Goal: Task Accomplishment & Management: Complete application form

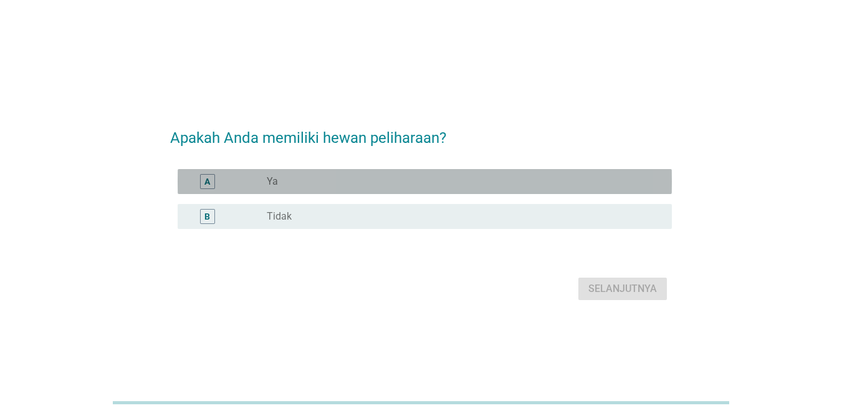
click at [370, 188] on div "radio_button_unchecked Ya" at bounding box center [464, 181] width 395 height 15
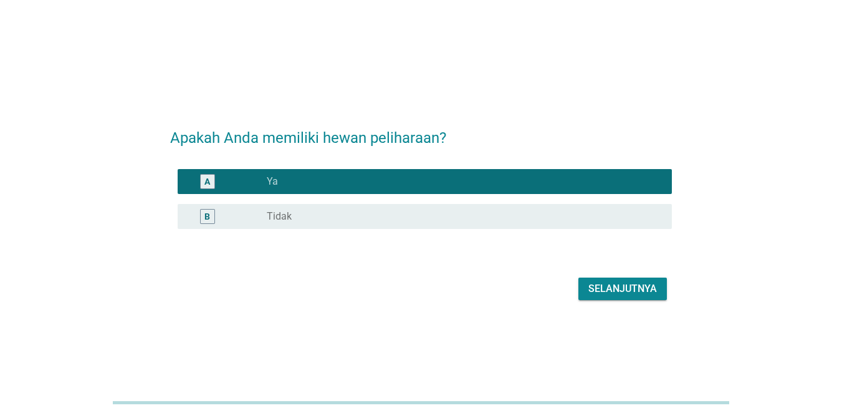
click at [640, 289] on div "Selanjutnya" at bounding box center [622, 288] width 69 height 15
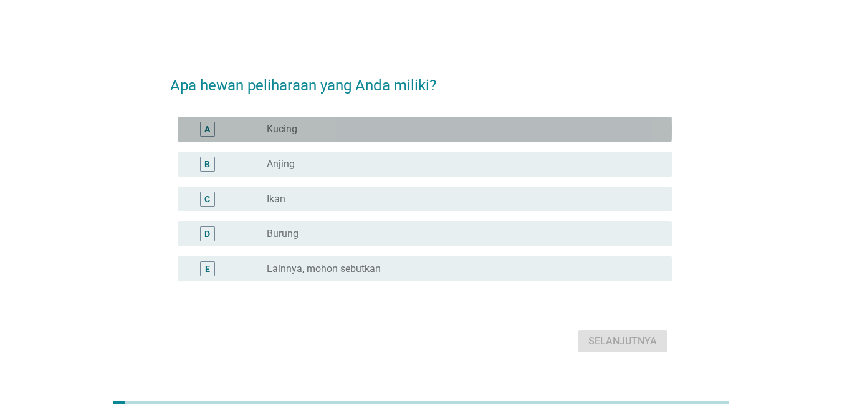
click at [331, 131] on div "radio_button_unchecked Kucing" at bounding box center [459, 129] width 385 height 12
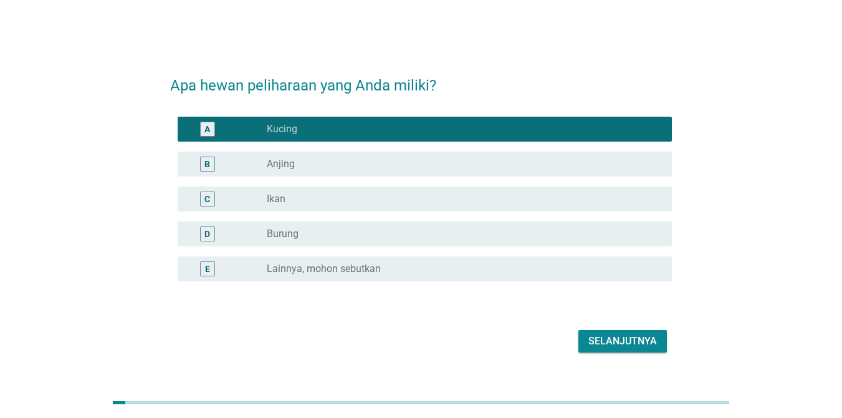
click at [624, 338] on div "Selanjutnya" at bounding box center [622, 340] width 69 height 15
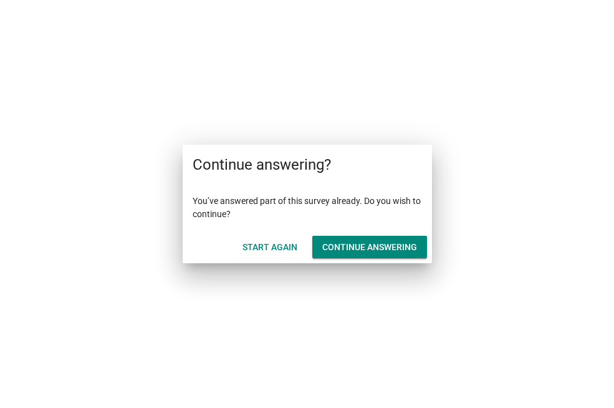
click at [277, 249] on div "Start Again" at bounding box center [269, 247] width 55 height 13
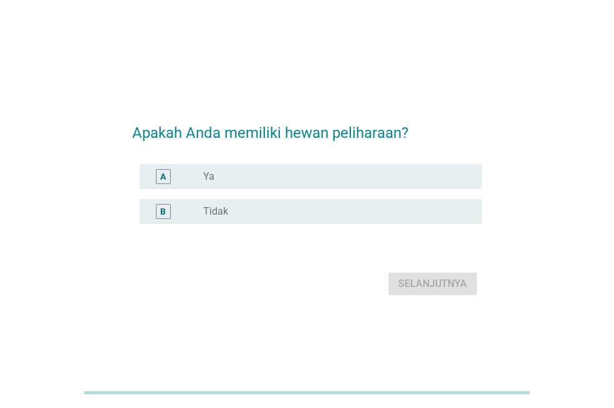
click at [287, 210] on div "radio_button_unchecked Tidak" at bounding box center [332, 211] width 259 height 12
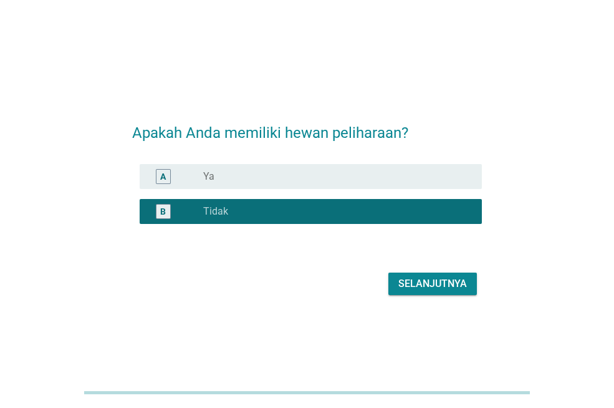
click at [419, 284] on div "Selanjutnya" at bounding box center [432, 283] width 69 height 15
